Goal: Task Accomplishment & Management: Manage account settings

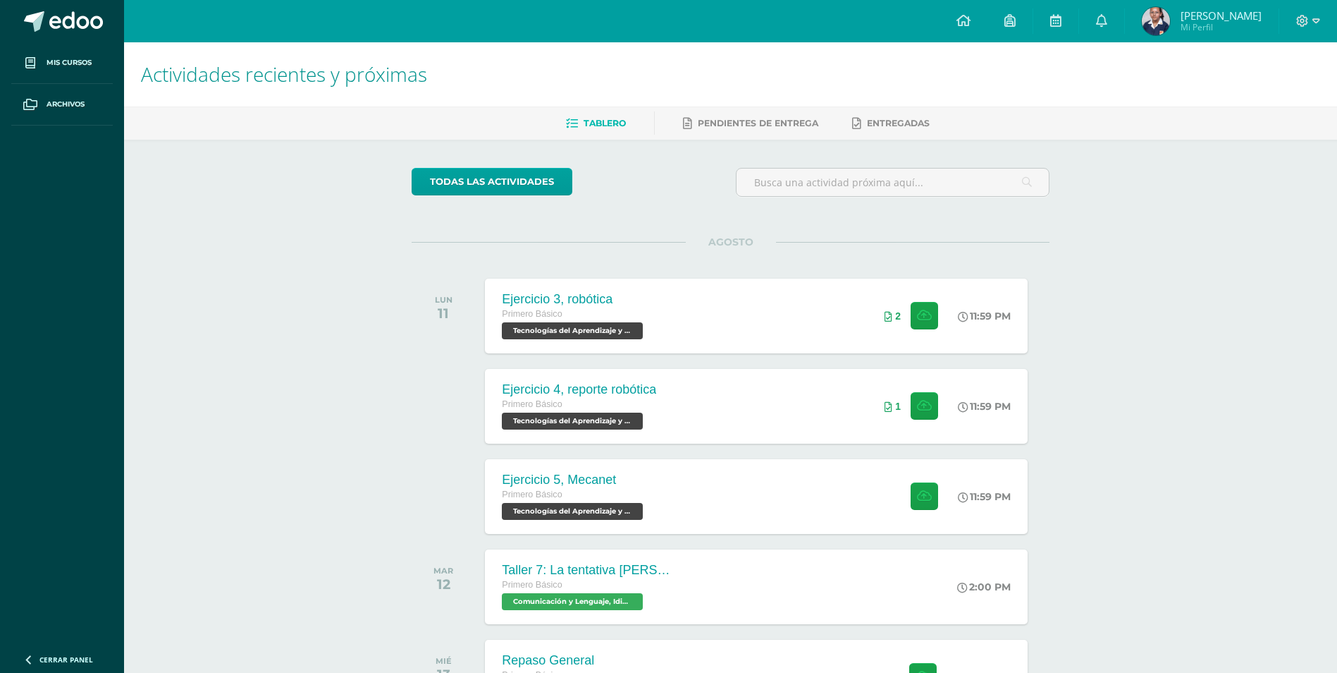
click at [1139, 17] on span "Marcela Valentina Mi Perfil" at bounding box center [1201, 21] width 125 height 28
click at [1181, 21] on span "Mi Perfil" at bounding box center [1221, 27] width 81 height 12
click at [1318, 19] on icon at bounding box center [1317, 20] width 8 height 5
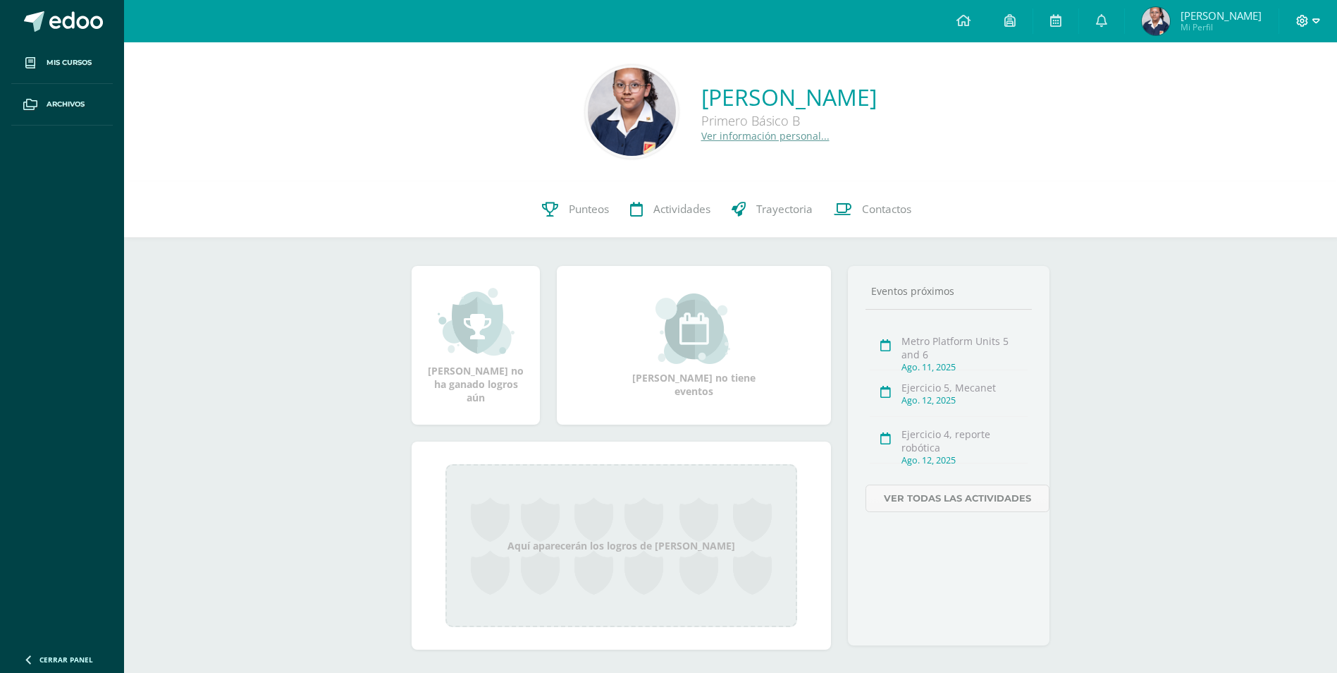
click at [1304, 20] on icon at bounding box center [1303, 21] width 12 height 12
click at [1297, 97] on span "Cerrar sesión" at bounding box center [1272, 96] width 63 height 13
